Goal: Task Accomplishment & Management: Complete application form

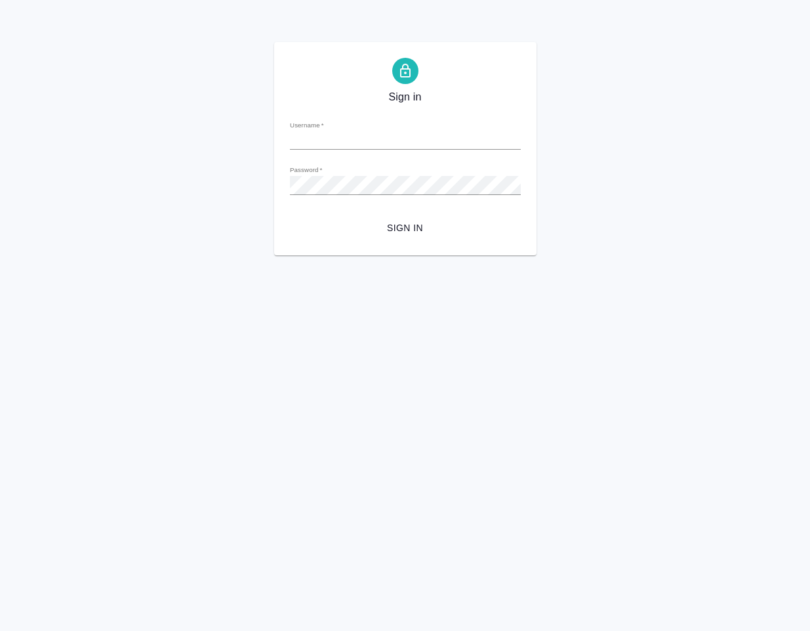
type input "[EMAIL_ADDRESS][DOMAIN_NAME]"
click at [402, 222] on span "Sign in" at bounding box center [406, 228] width 210 height 16
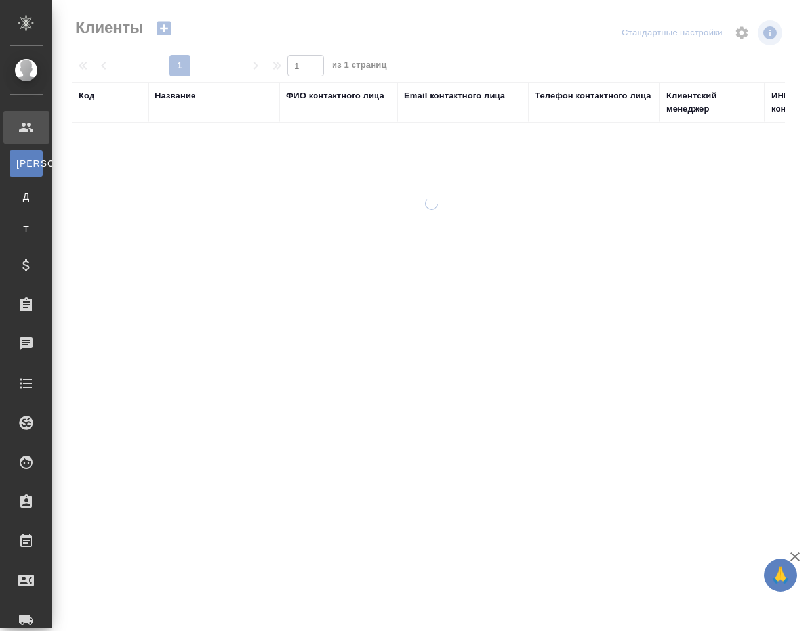
select select "RU"
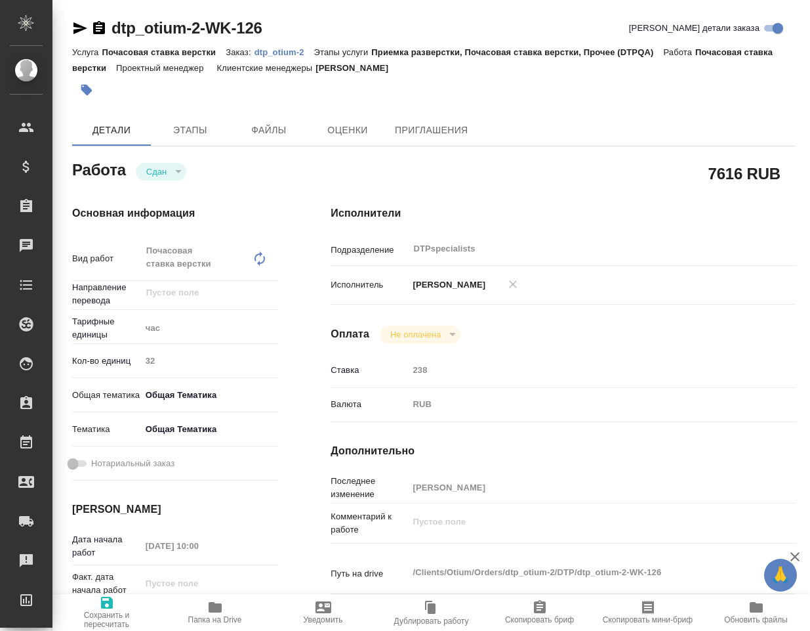
type textarea "x"
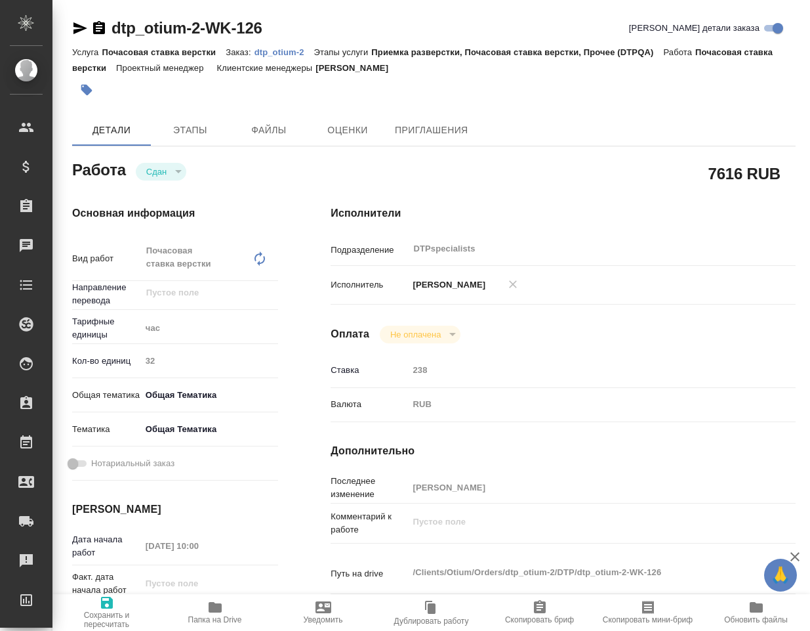
type textarea "x"
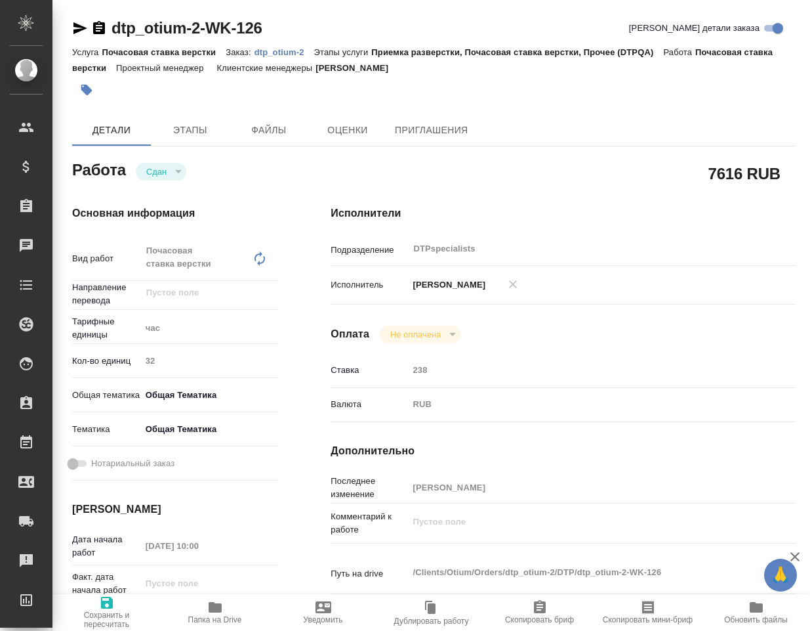
type textarea "x"
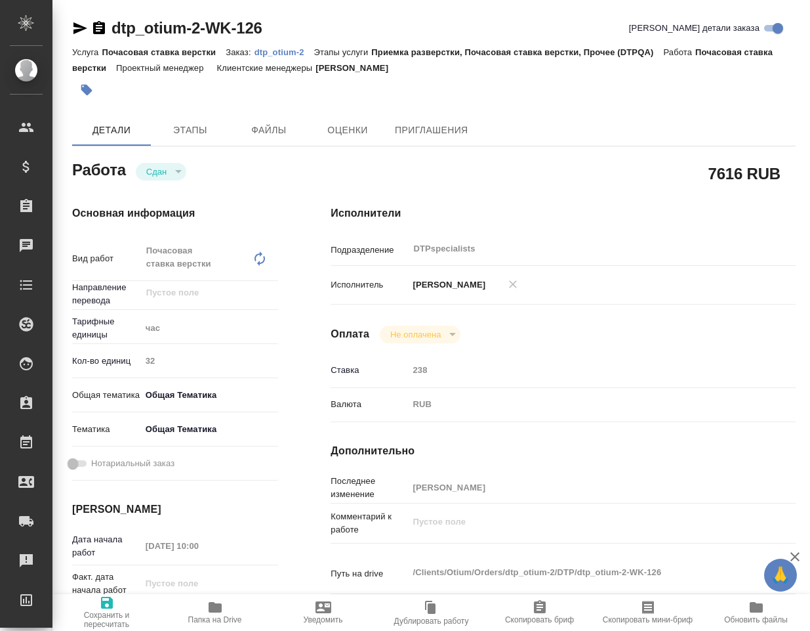
type textarea "x"
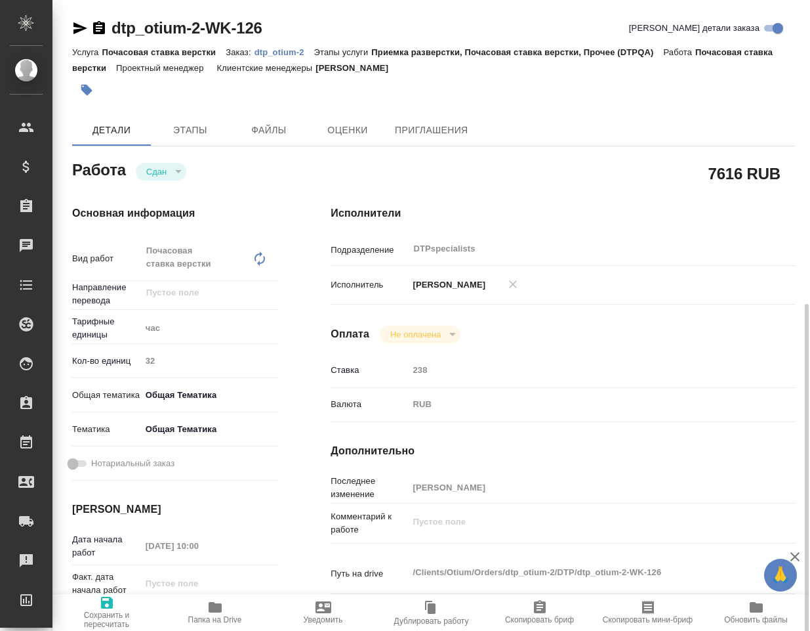
scroll to position [197, 0]
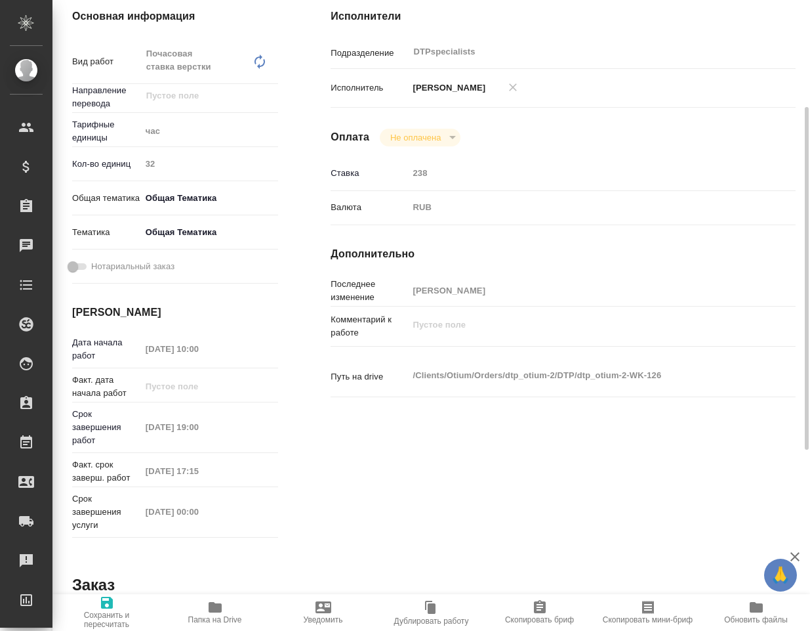
type textarea "x"
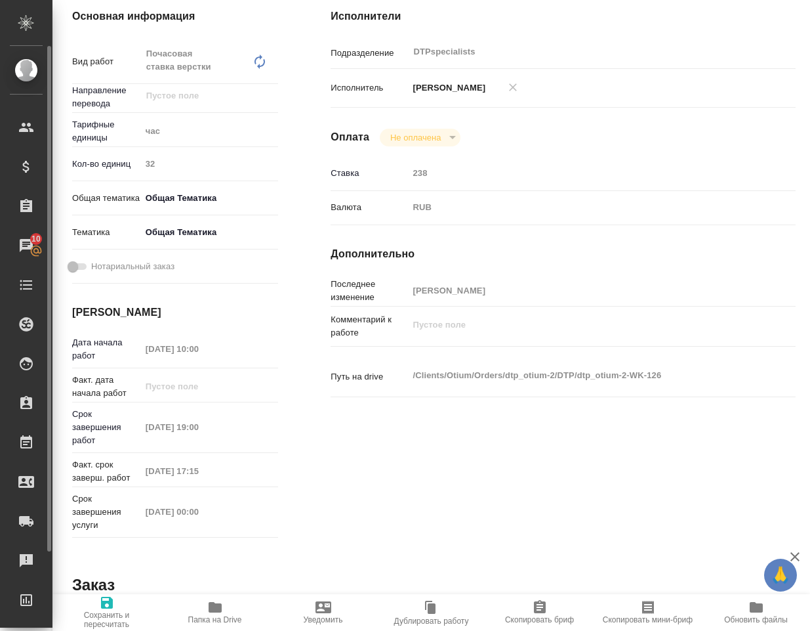
type textarea "x"
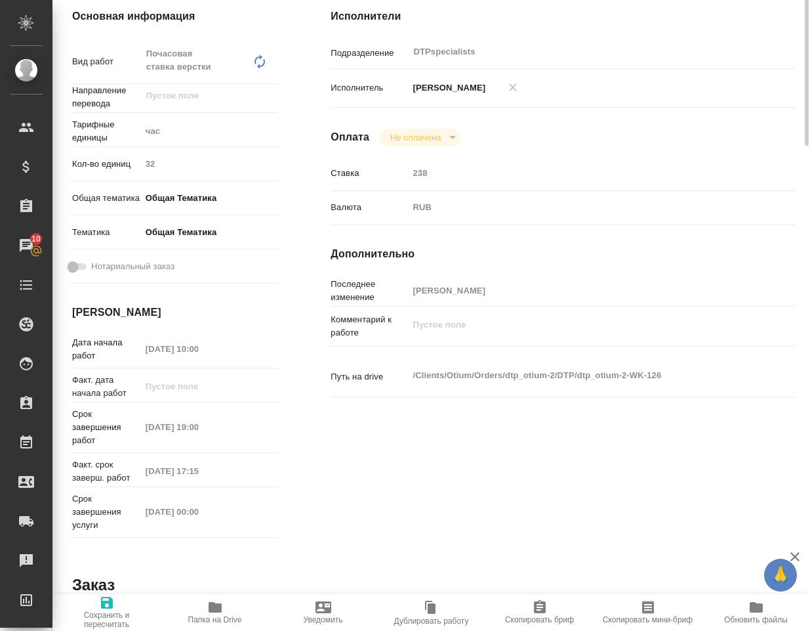
scroll to position [0, 0]
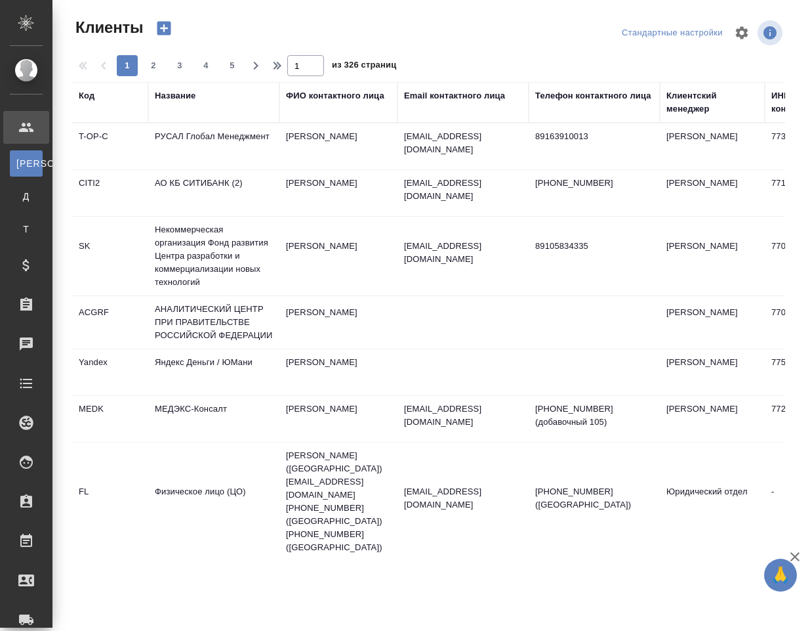
select select "RU"
